Goal: Information Seeking & Learning: Check status

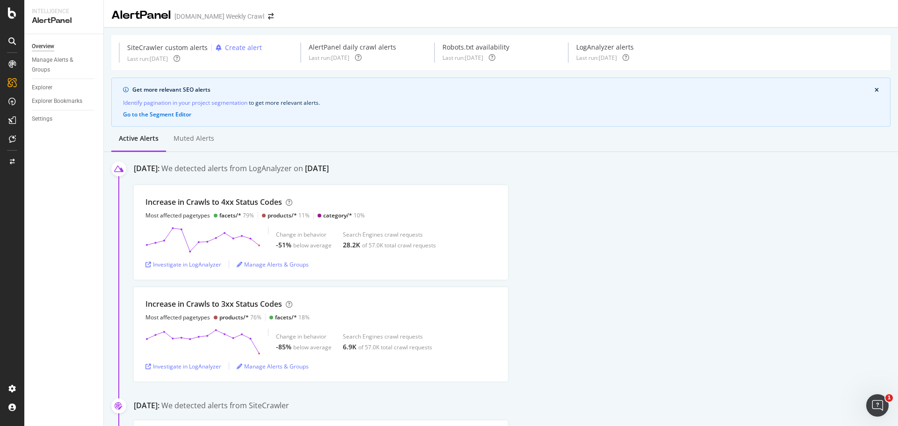
scroll to position [47, 0]
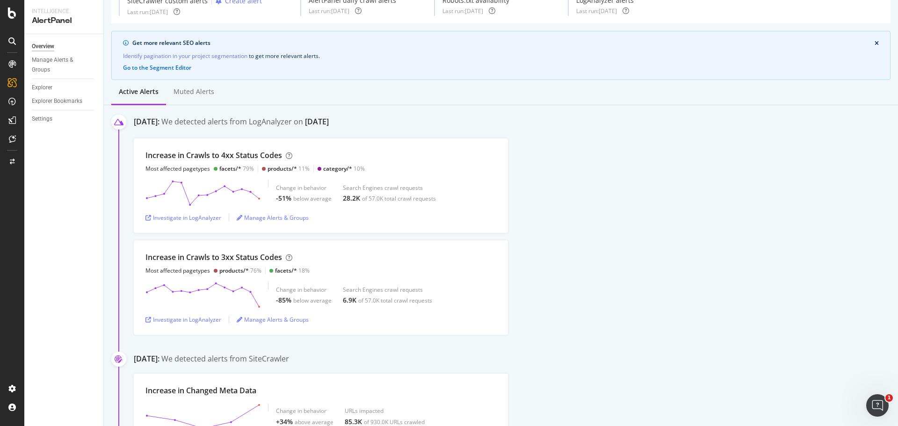
click at [329, 123] on div "We detected alerts from LogAnalyzer on September 9th" at bounding box center [244, 122] width 167 height 13
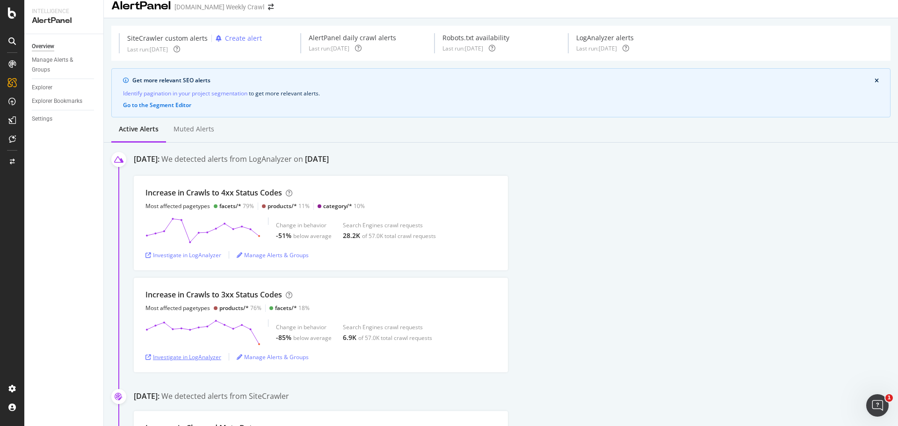
scroll to position [0, 0]
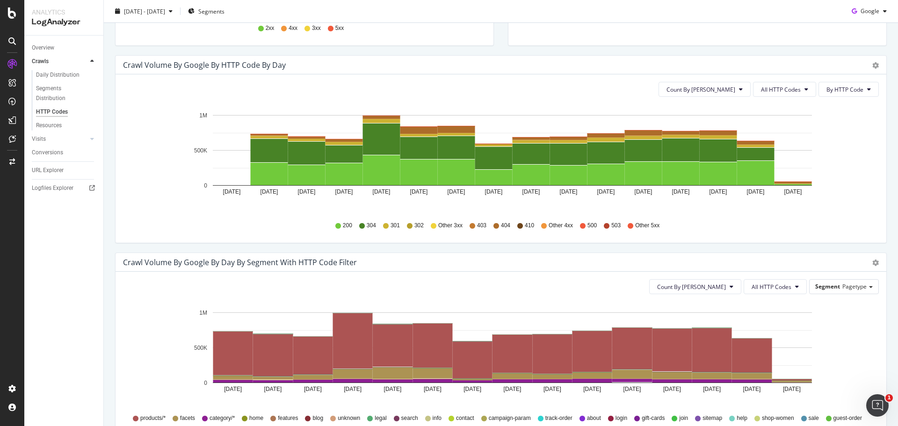
scroll to position [281, 0]
